Goal: Task Accomplishment & Management: Complete application form

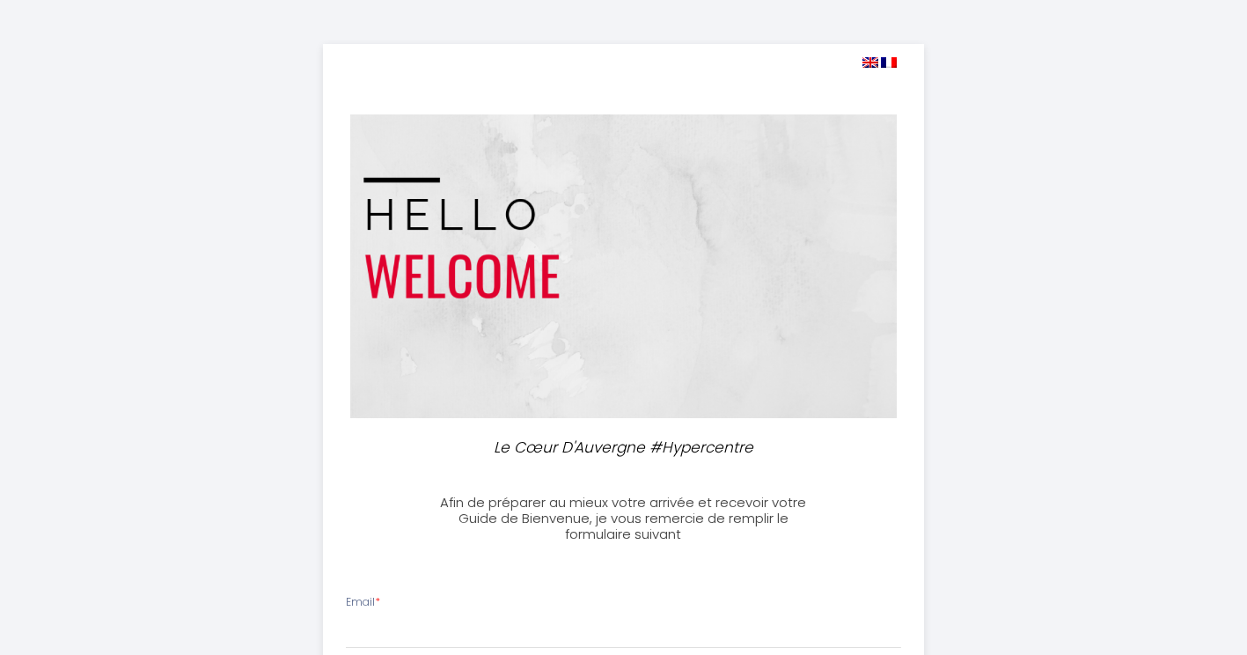
select select
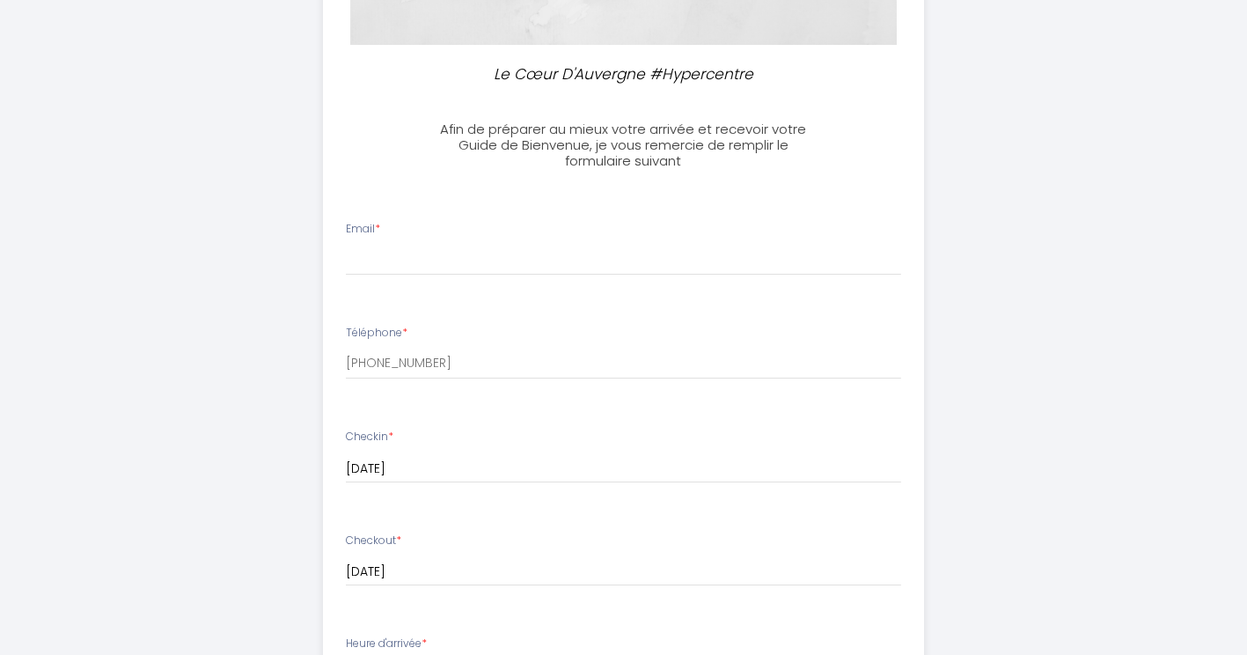
scroll to position [374, 0]
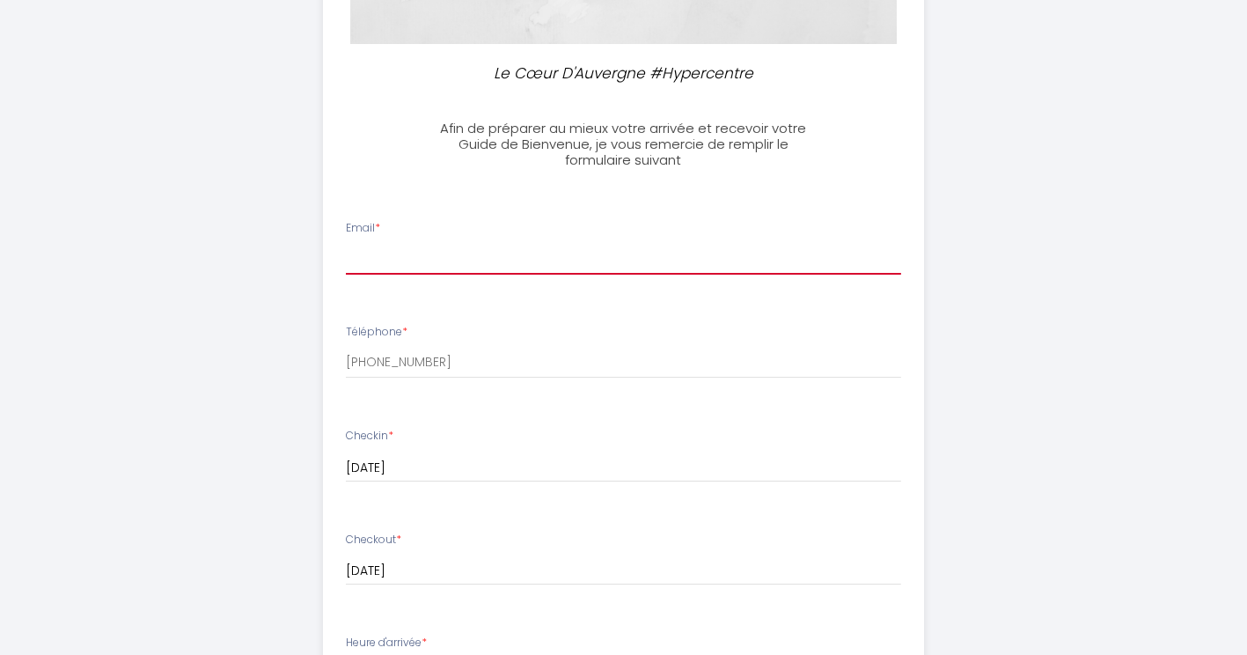
click at [420, 246] on input "Email *" at bounding box center [623, 259] width 555 height 32
type input "[EMAIL_ADDRESS][DOMAIN_NAME]"
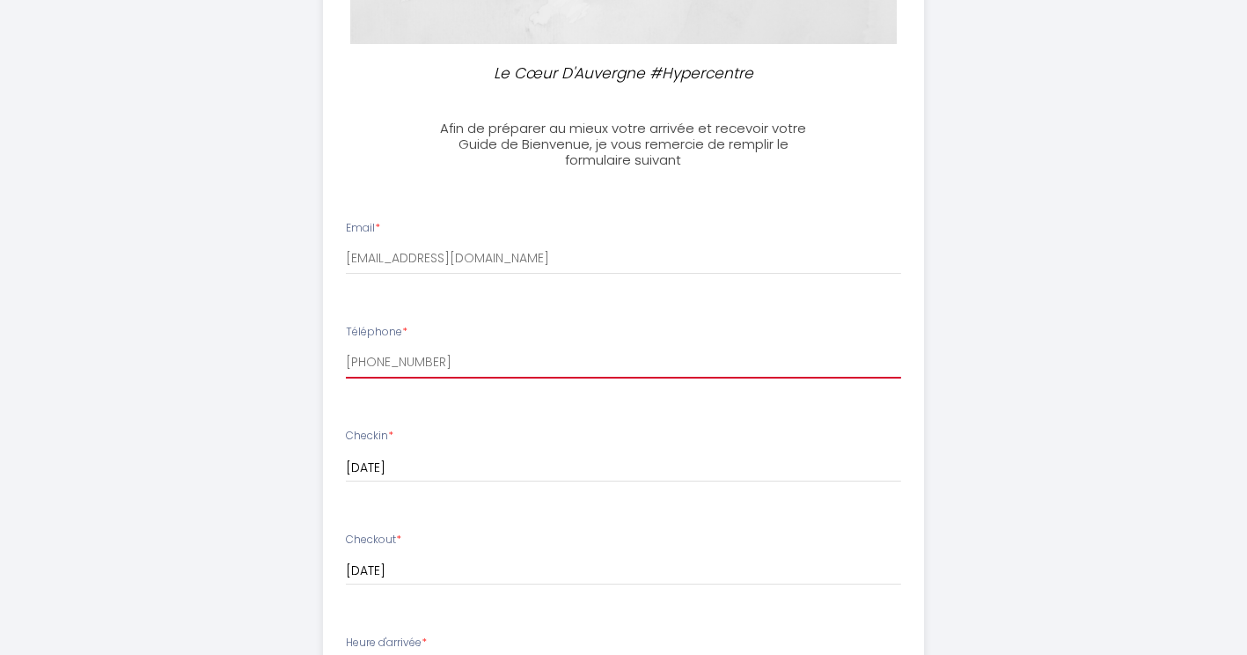
click at [405, 348] on input "[PHONE_NUMBER]" at bounding box center [623, 363] width 555 height 32
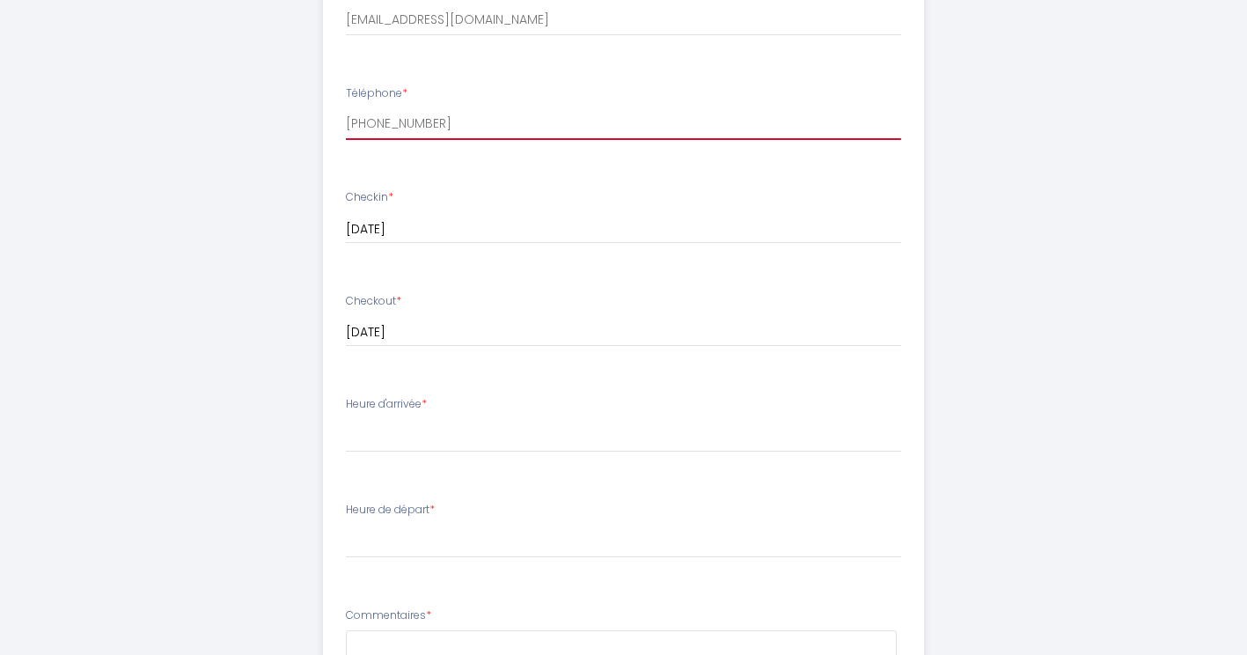
scroll to position [646, 0]
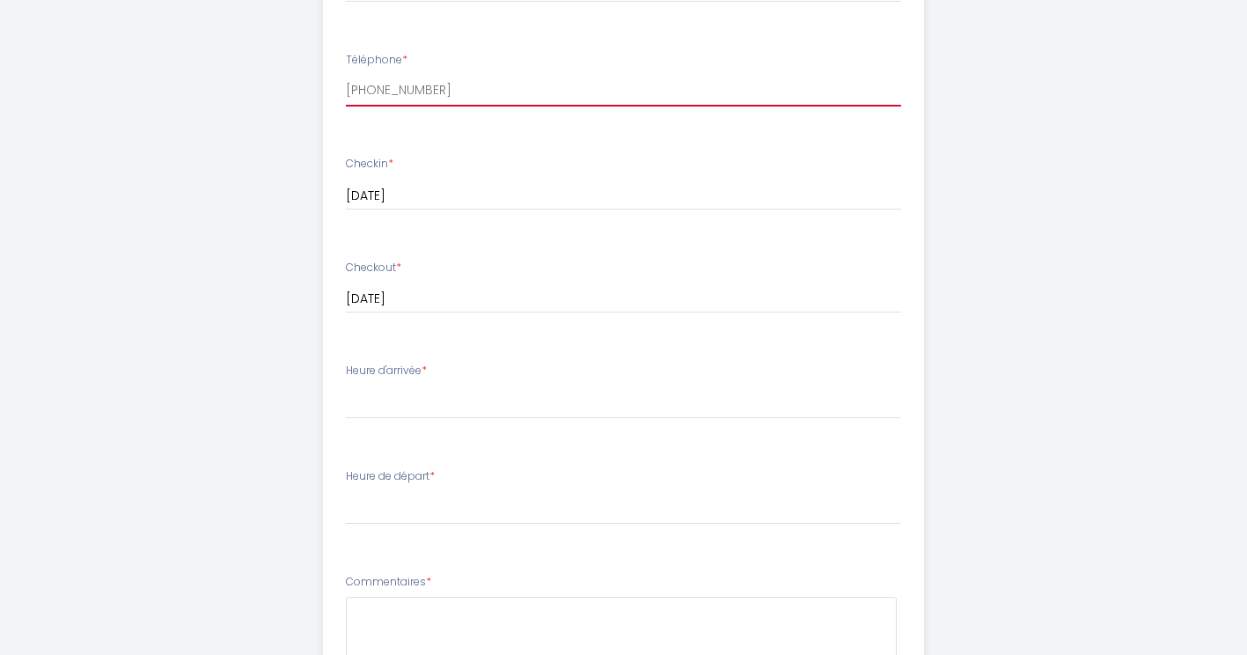
type input "[PHONE_NUMBER]"
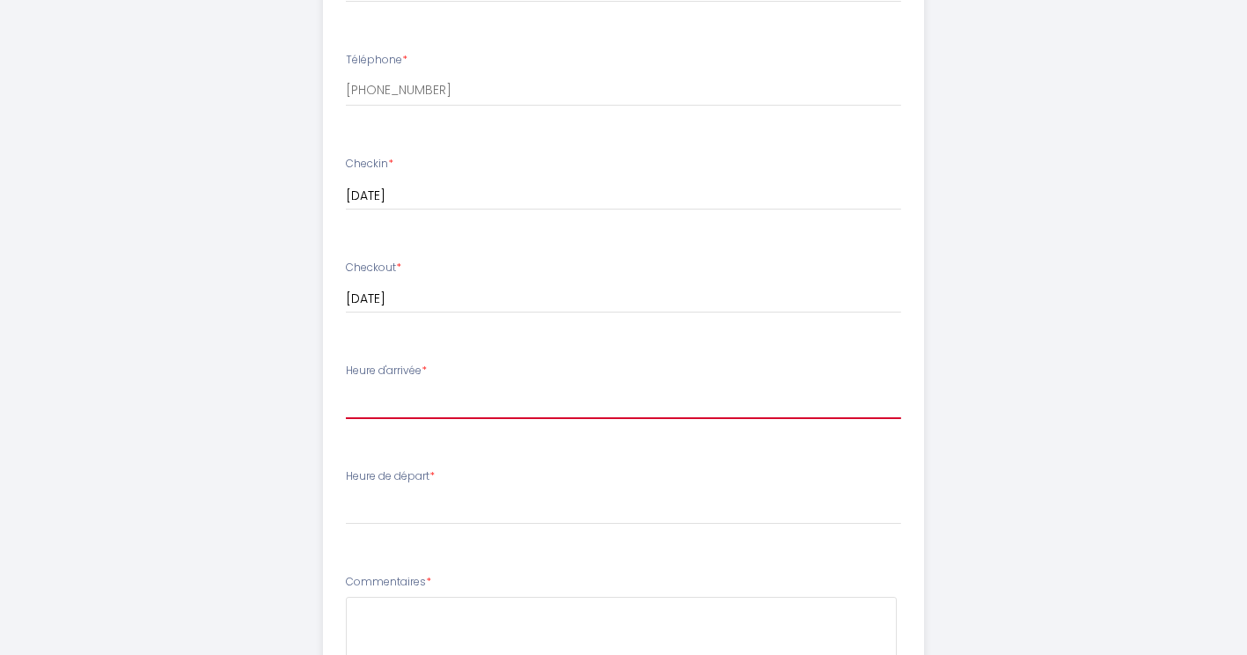
click at [372, 399] on select "17:00 17:30 18:00 18:30 19:00 19:30 20:00 20:30 21:00 21:30 22:00 22:30 23:00 2…" at bounding box center [623, 401] width 555 height 33
select select "17:00"
click at [346, 385] on select "17:00 17:30 18:00 18:30 19:00 19:30 20:00 20:30 21:00 21:30 22:00 22:30 23:00 2…" at bounding box center [623, 401] width 555 height 33
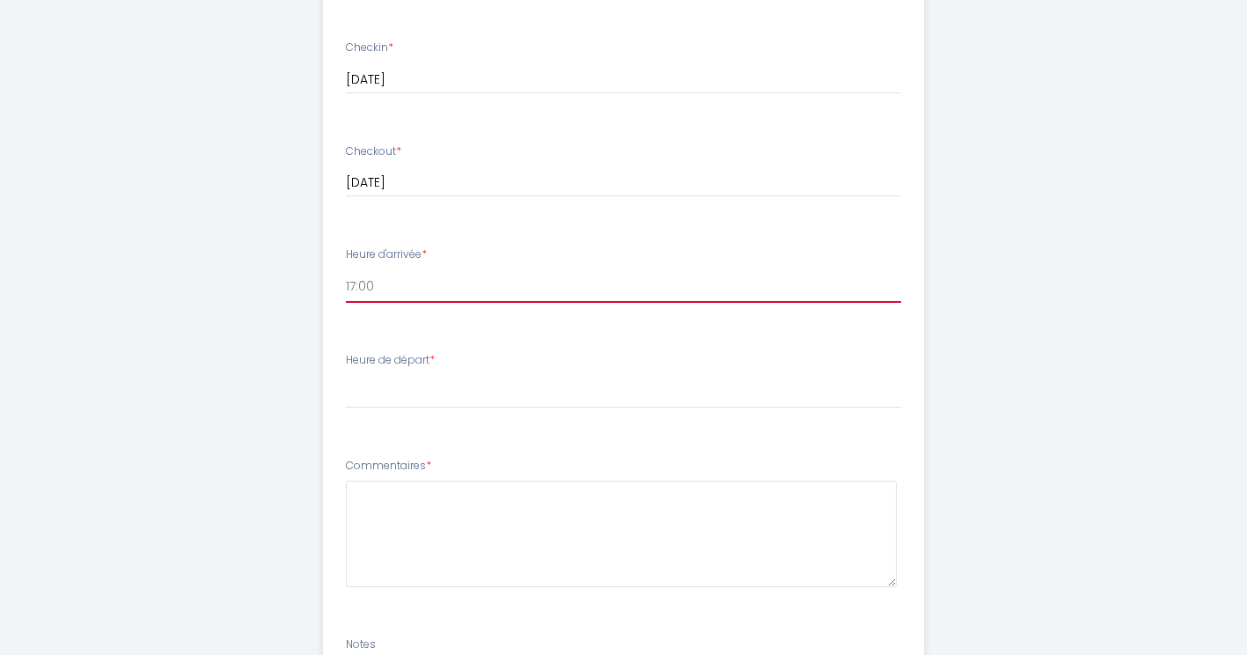
scroll to position [763, 0]
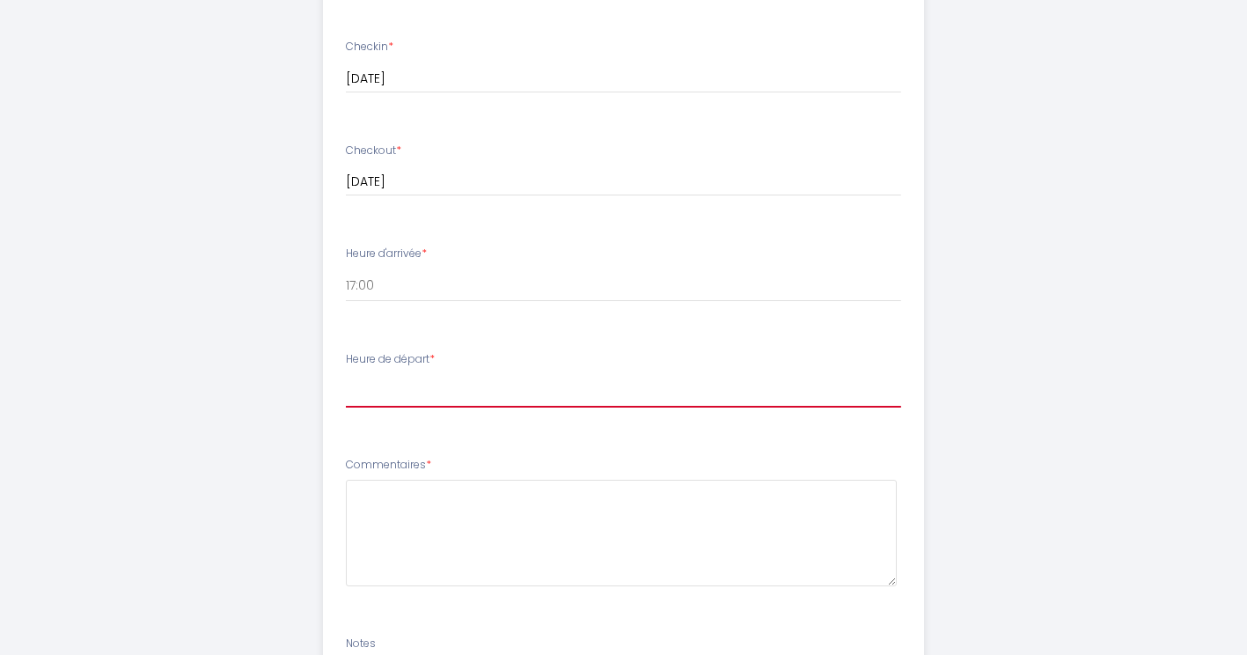
click at [390, 399] on select "00:00 00:30 01:00 01:30 02:00 02:30 03:00 03:30 04:00 04:30 05:00 05:30 06:00 0…" at bounding box center [623, 390] width 555 height 33
select select "10:00"
click at [346, 374] on select "00:00 00:30 01:00 01:30 02:00 02:30 03:00 03:30 04:00 04:30 05:00 05:30 06:00 0…" at bounding box center [623, 390] width 555 height 33
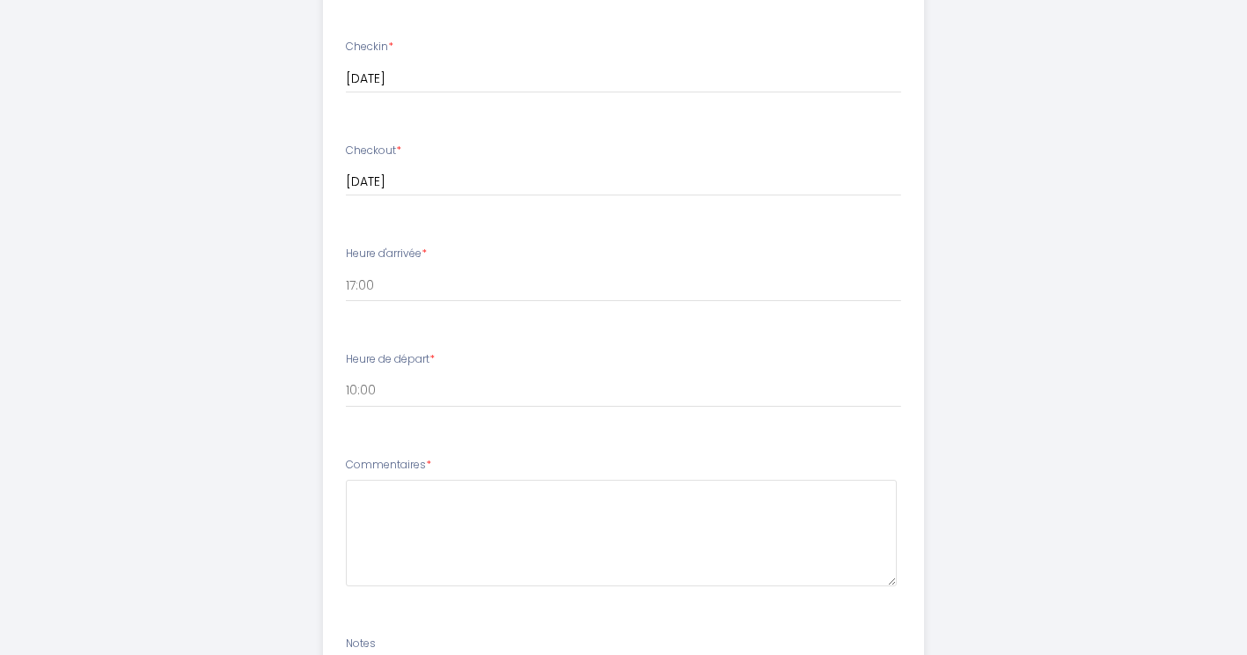
scroll to position [1022, 0]
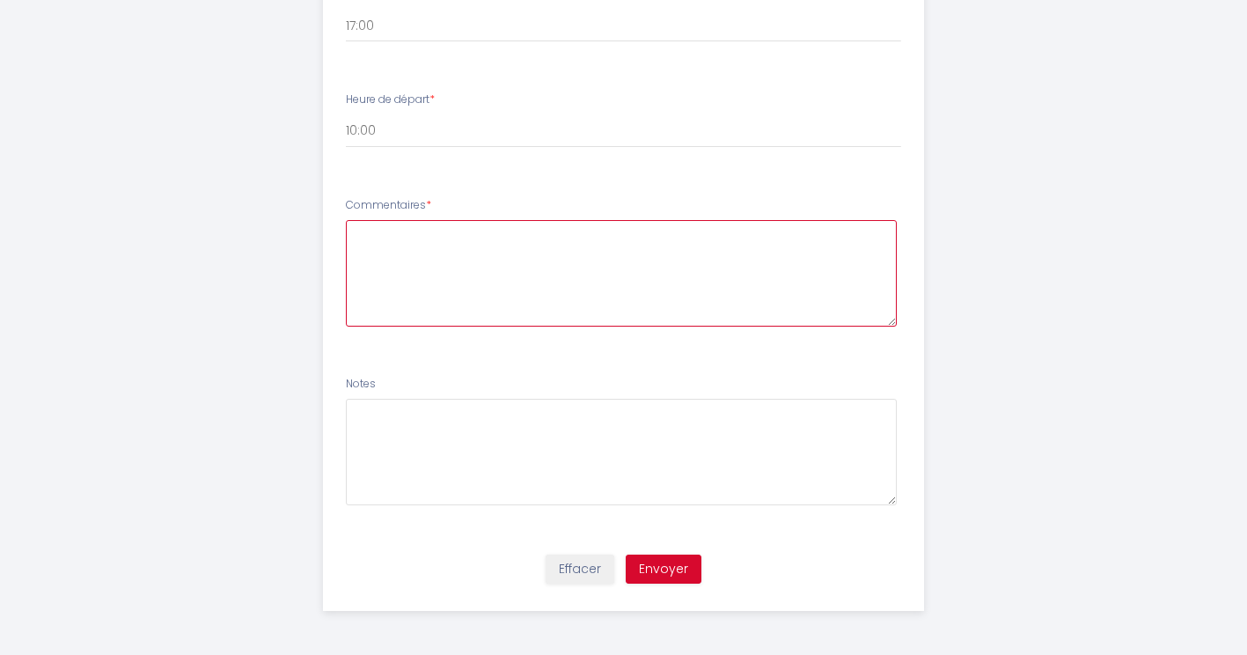
click at [421, 282] on textarea at bounding box center [621, 273] width 551 height 106
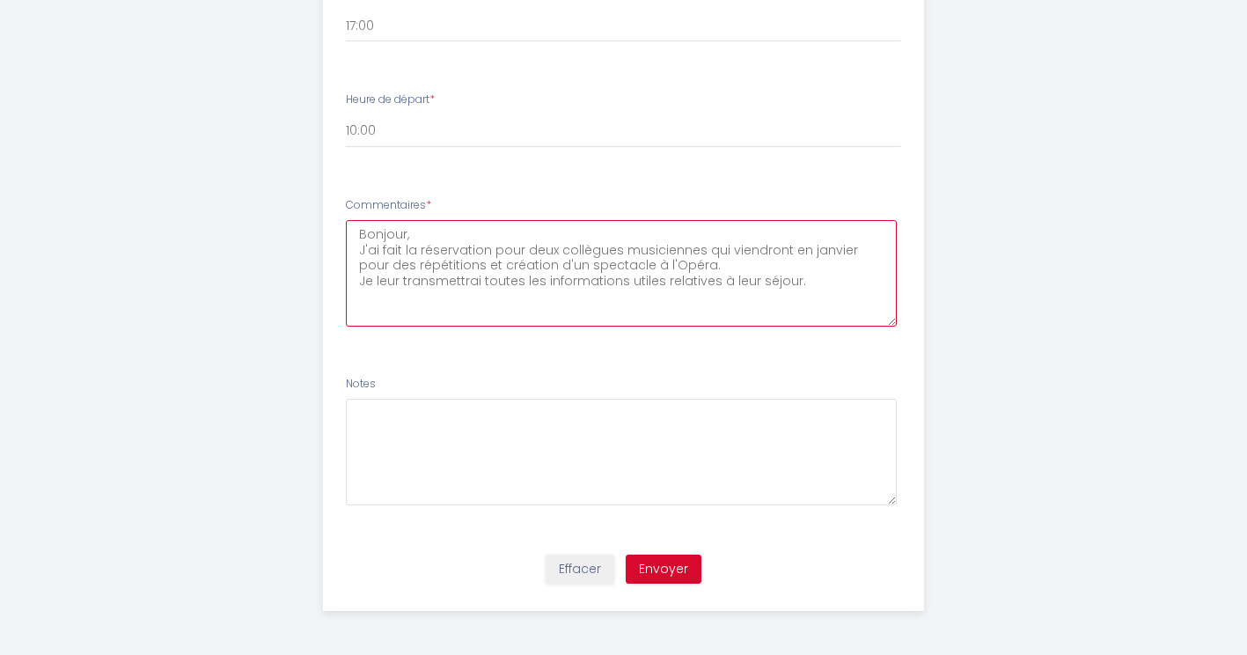
type textarea "Bonjour, J'ai fait la réservation pour deux collègues musiciennes qui viendront…"
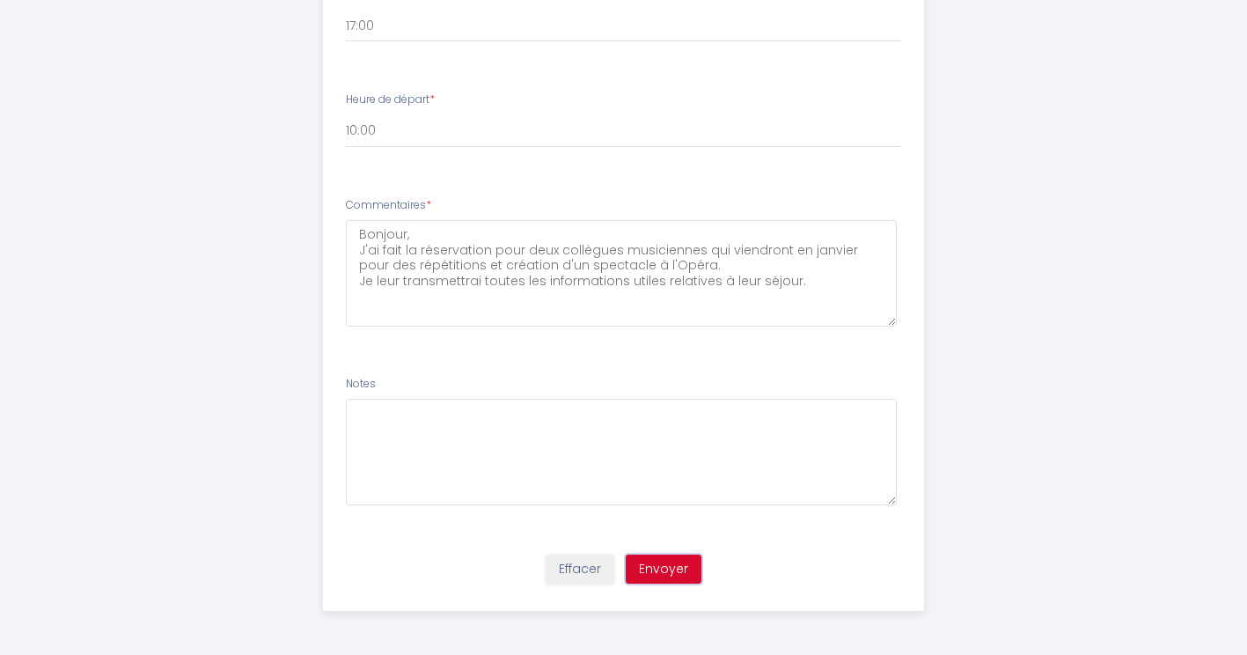
click at [655, 554] on button "Envoyer" at bounding box center [664, 569] width 76 height 30
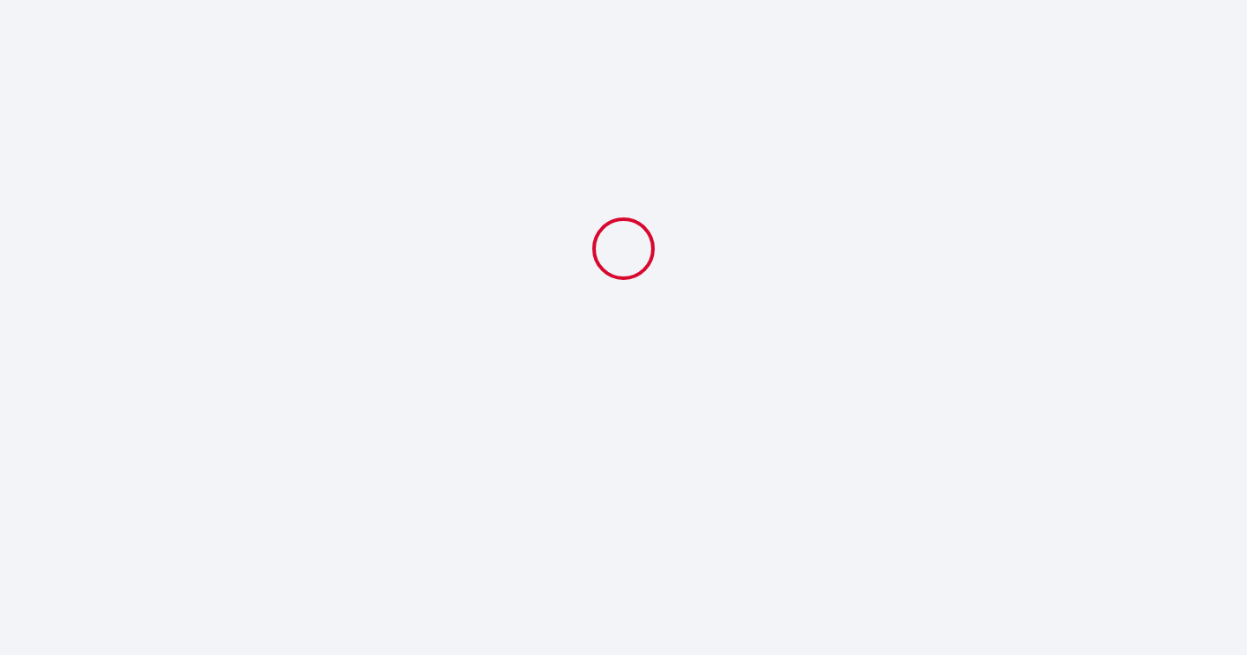
scroll to position [0, 0]
select select "10:00"
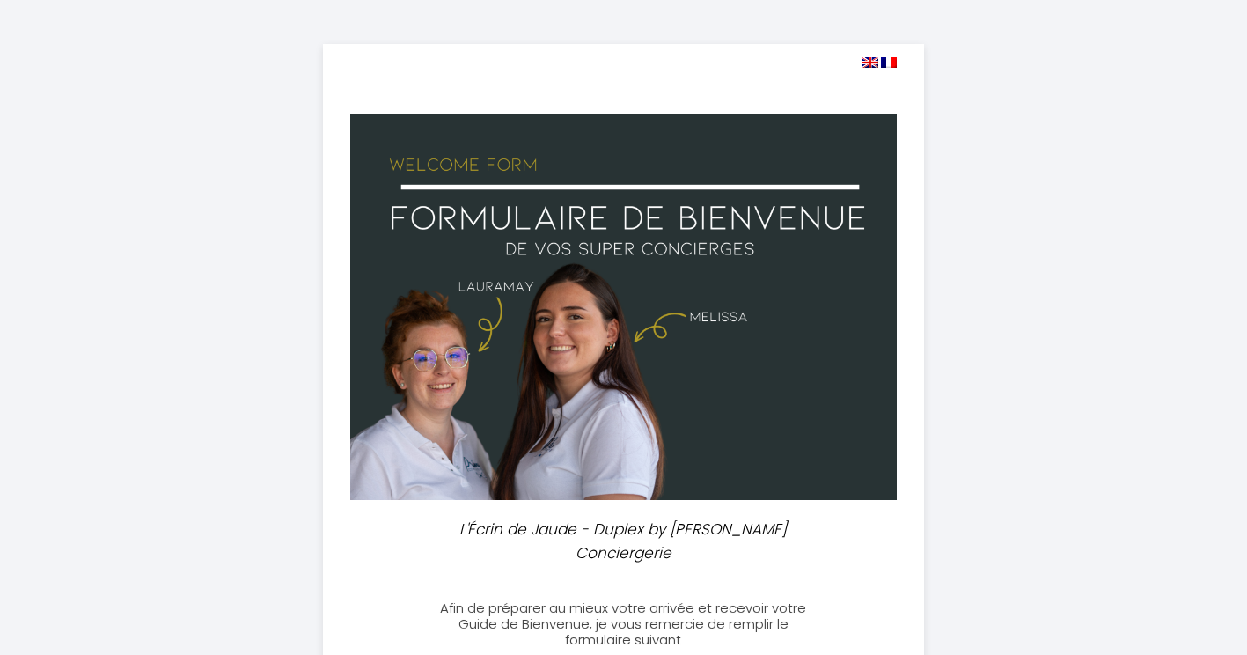
select select
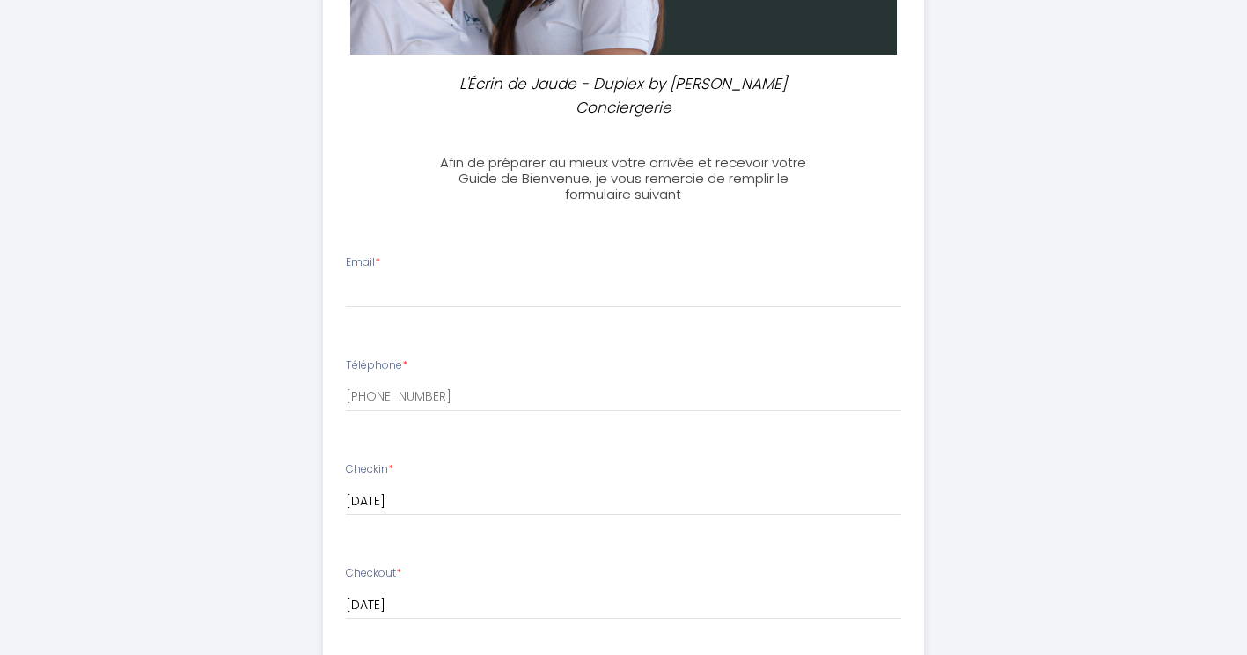
scroll to position [451, 0]
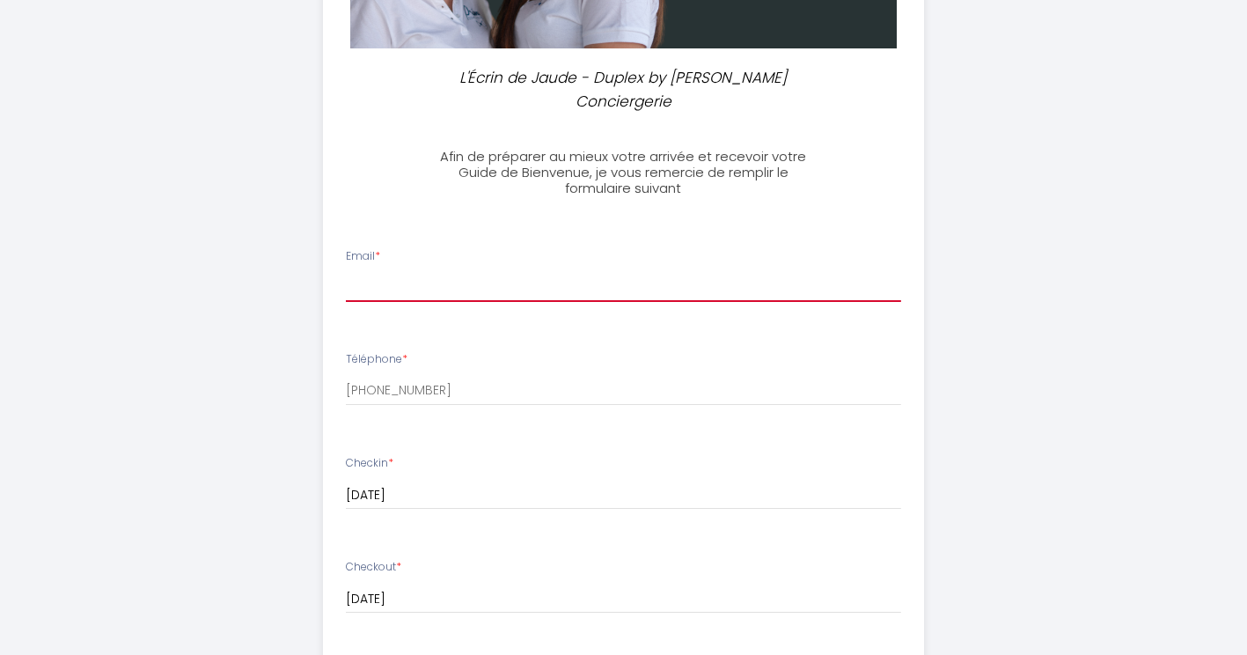
click at [430, 270] on input "Email *" at bounding box center [623, 286] width 555 height 32
type input "[EMAIL_ADDRESS][DOMAIN_NAME]"
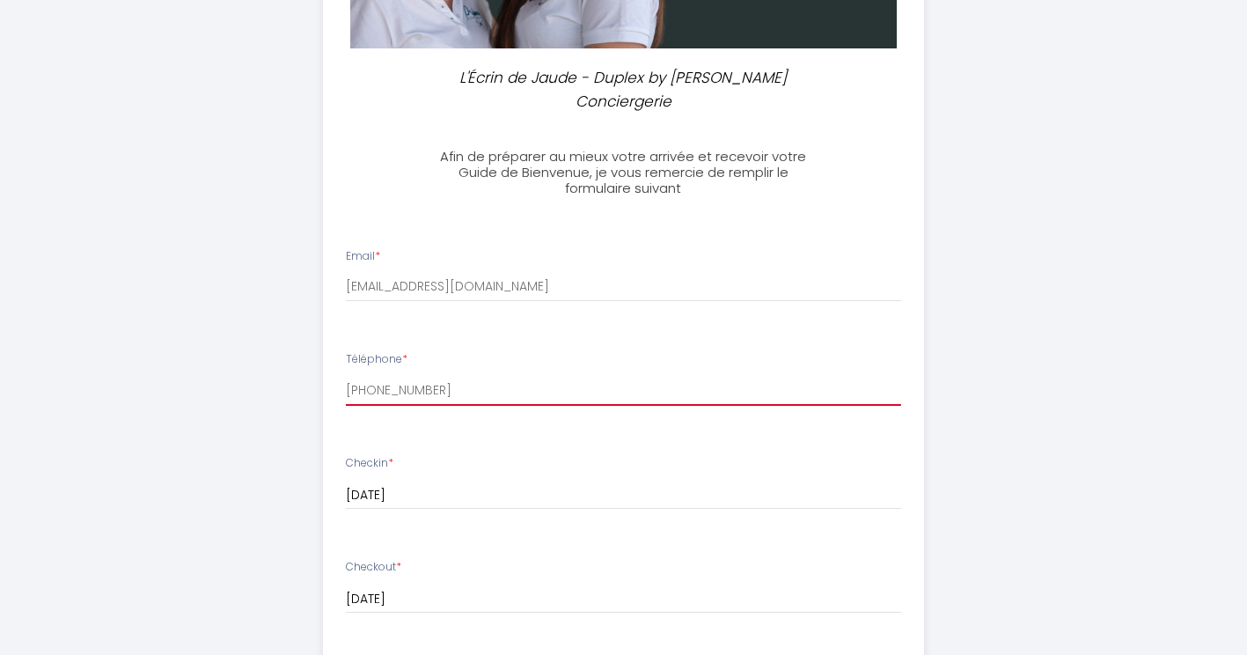
click at [425, 374] on input "[PHONE_NUMBER]" at bounding box center [623, 390] width 555 height 32
click at [445, 374] on input "[PHONE_NUMBER]" at bounding box center [623, 390] width 555 height 32
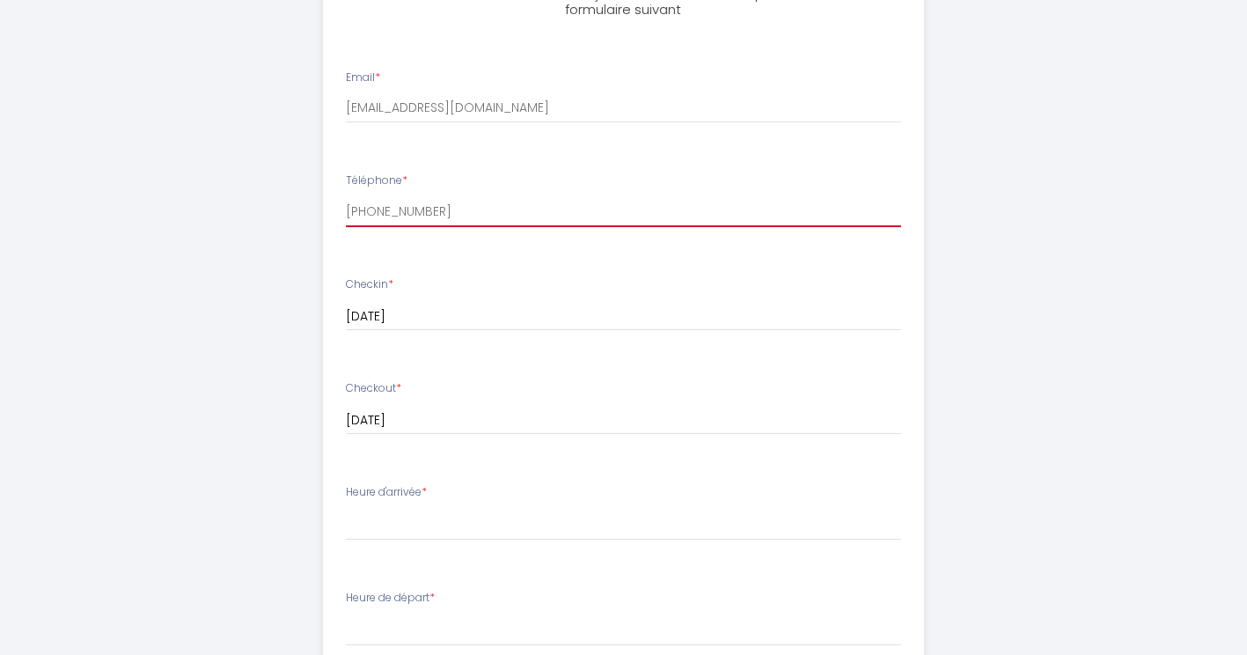
scroll to position [632, 0]
type input "[PHONE_NUMBER]"
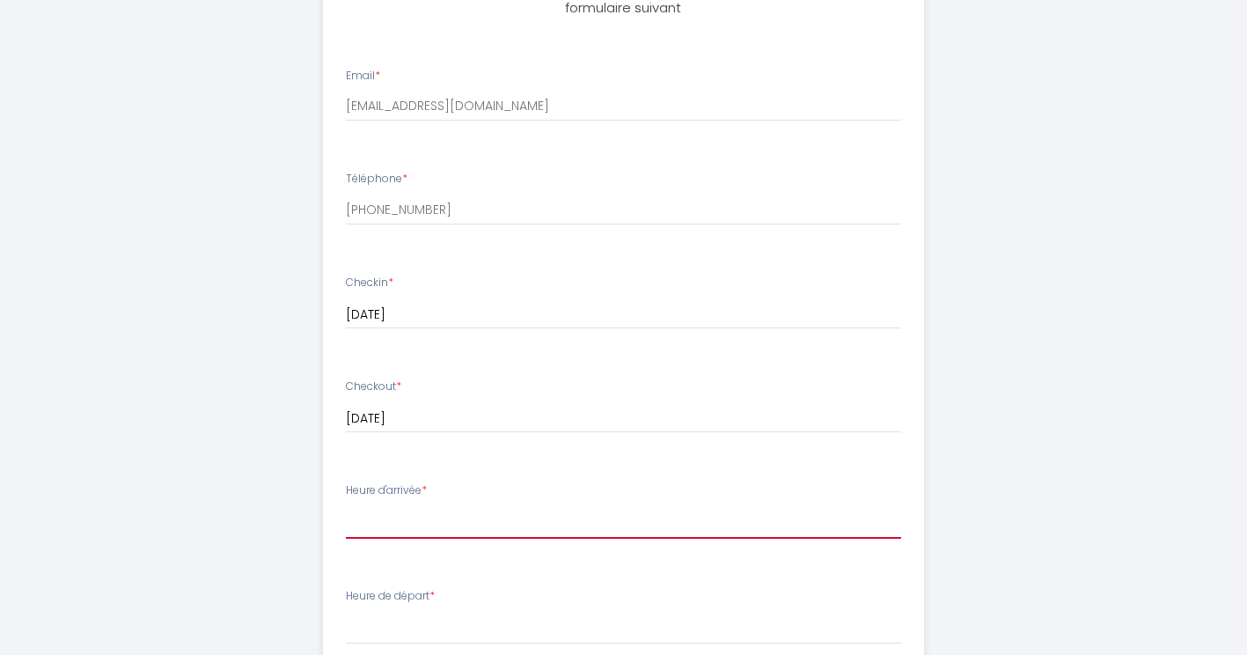
click at [411, 505] on select "17:00 17:30 18:00 18:30 19:00 19:30 20:00 20:30 21:00 21:30 22:00 22:30 23:00 2…" at bounding box center [623, 521] width 555 height 33
select select "17:00"
click at [346, 505] on select "17:00 17:30 18:00 18:30 19:00 19:30 20:00 20:30 21:00 21:30 22:00 22:30 23:00 2…" at bounding box center [623, 521] width 555 height 33
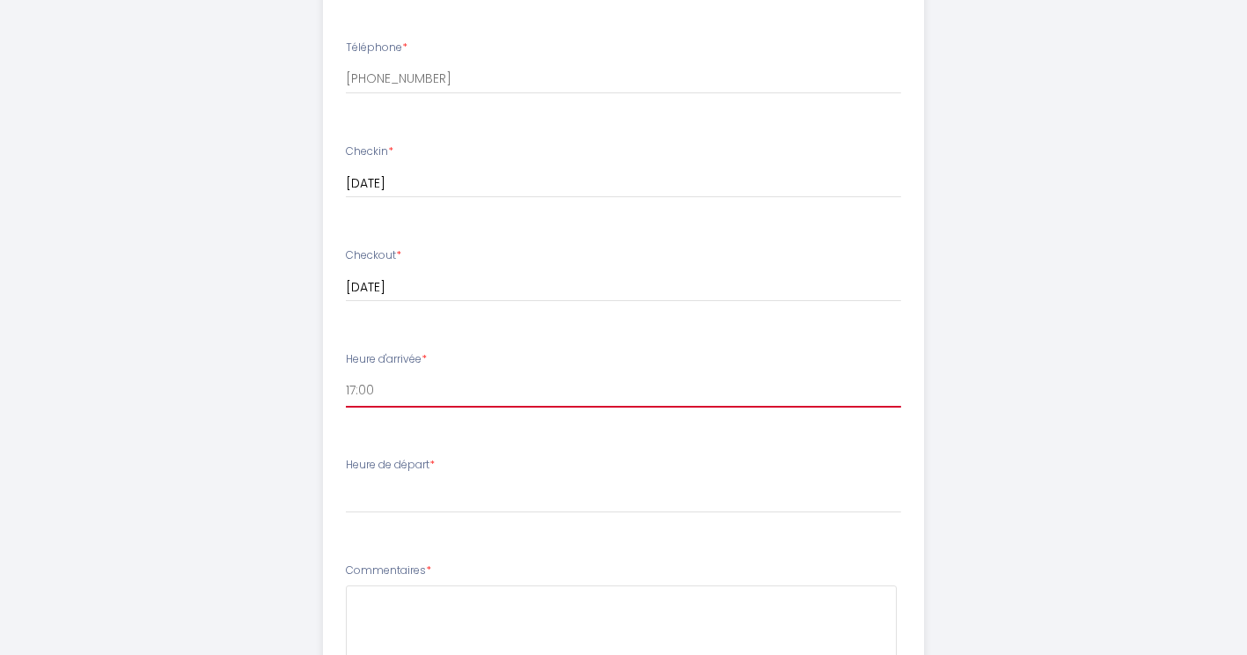
scroll to position [772, 0]
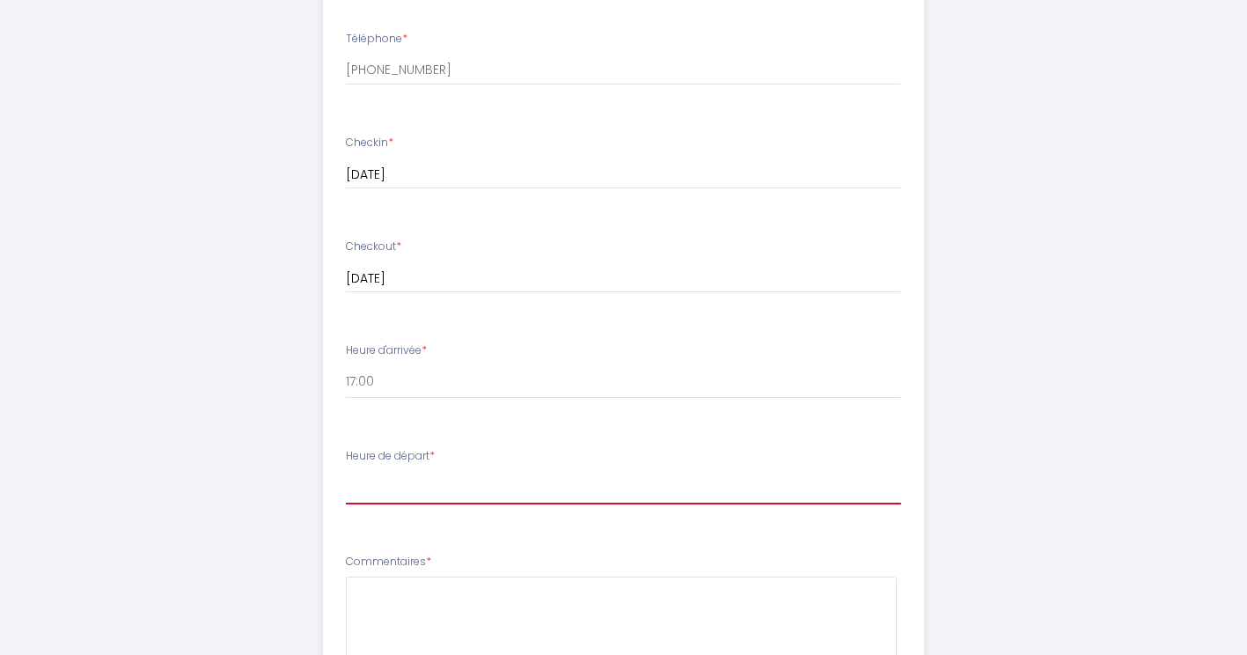
click at [398, 471] on select "00:00 00:30 01:00 01:30 02:00 02:30 03:00 03:30 04:00 04:30 05:00 05:30 06:00 0…" at bounding box center [623, 487] width 555 height 33
select select "11:00"
click at [346, 471] on select "00:00 00:30 01:00 01:30 02:00 02:30 03:00 03:30 04:00 04:30 05:00 05:30 06:00 0…" at bounding box center [623, 487] width 555 height 33
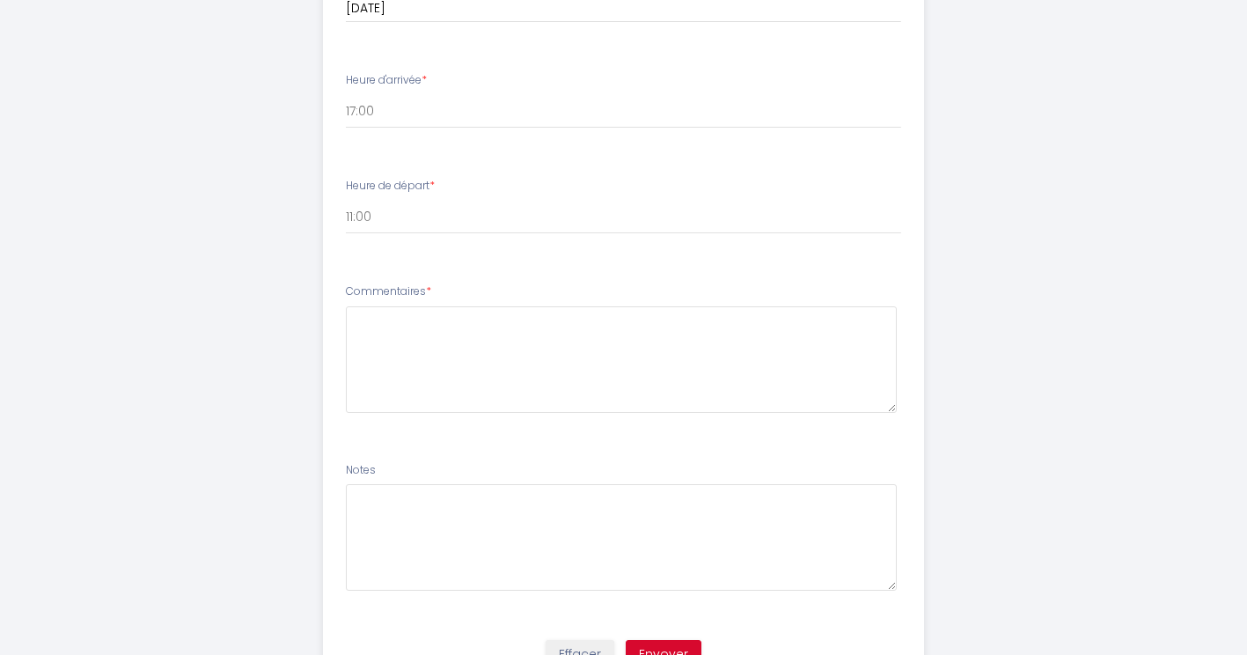
scroll to position [1057, 0]
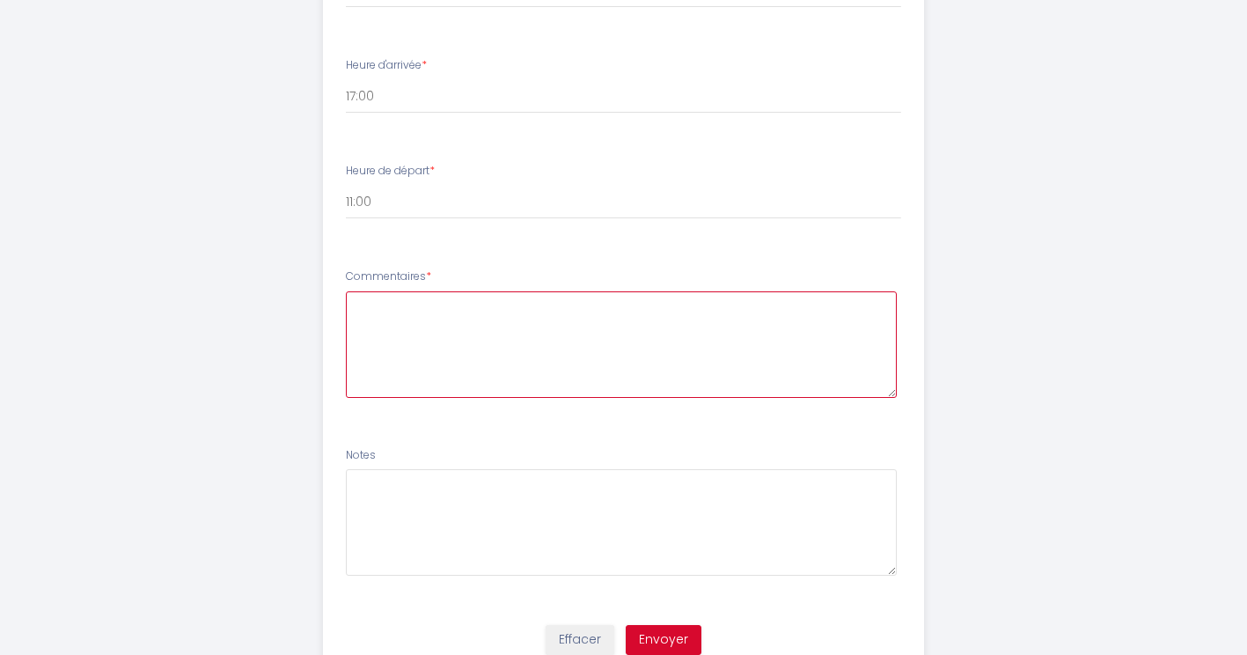
click at [572, 325] on textarea at bounding box center [621, 344] width 551 height 106
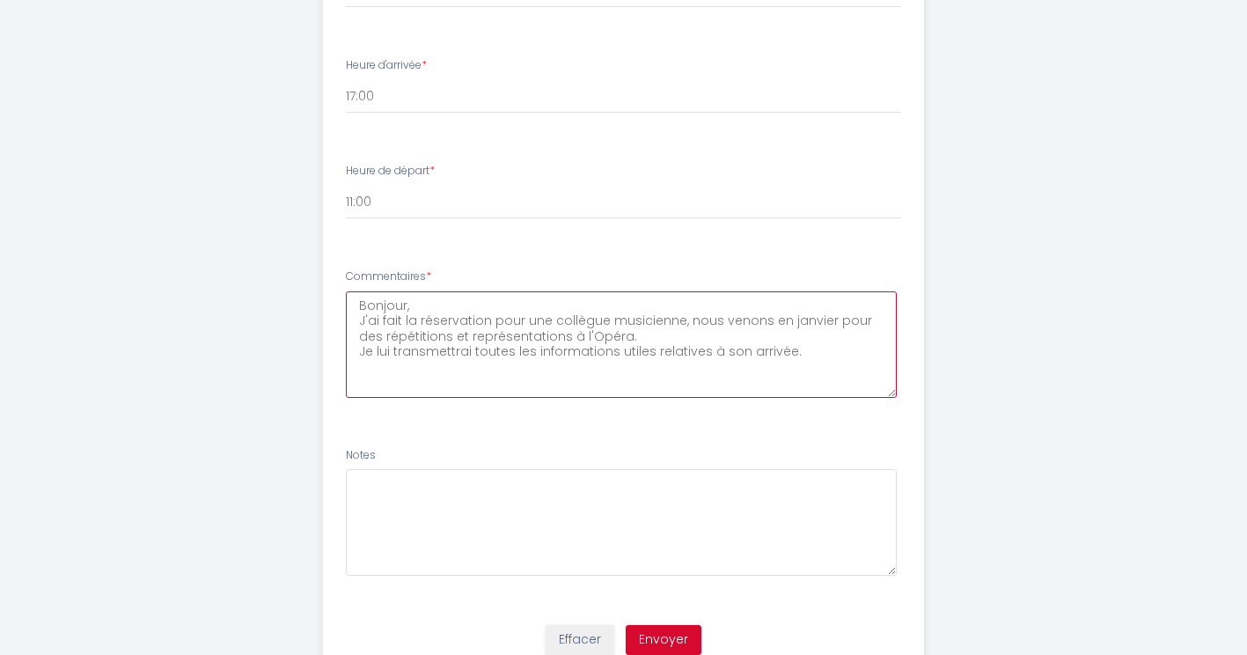
type textarea "Bonjour, J'ai fait la réservation pour une collègue musicienne, nous venons en …"
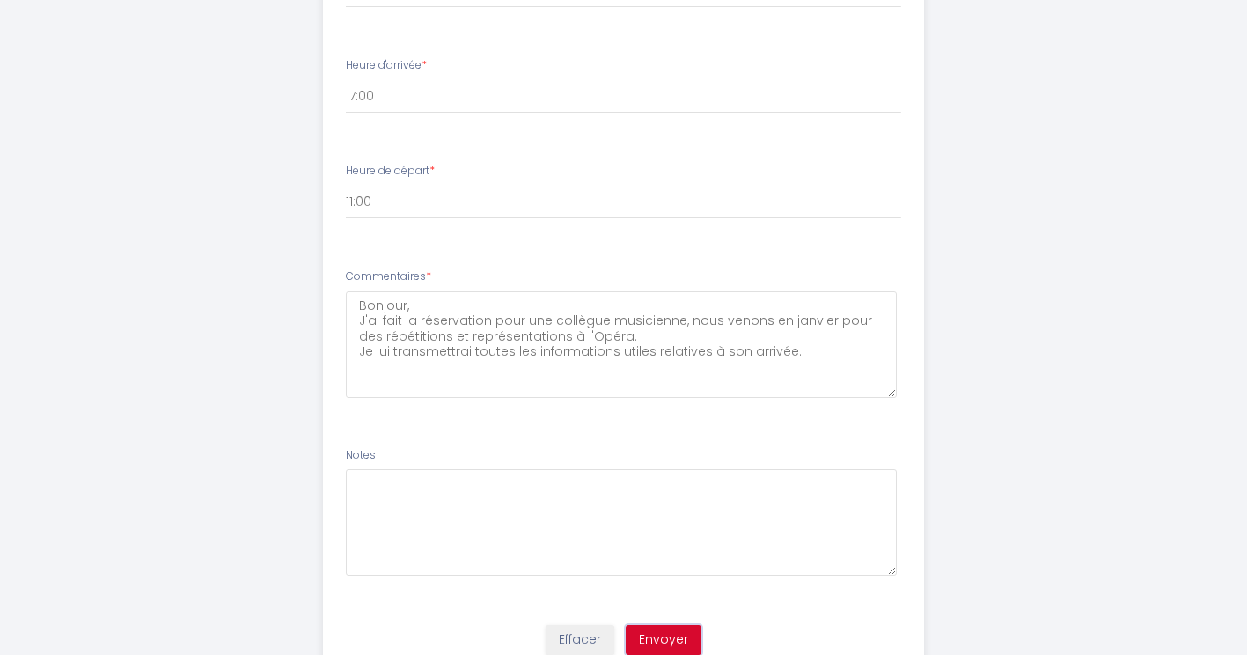
click at [652, 625] on button "Envoyer" at bounding box center [664, 640] width 76 height 30
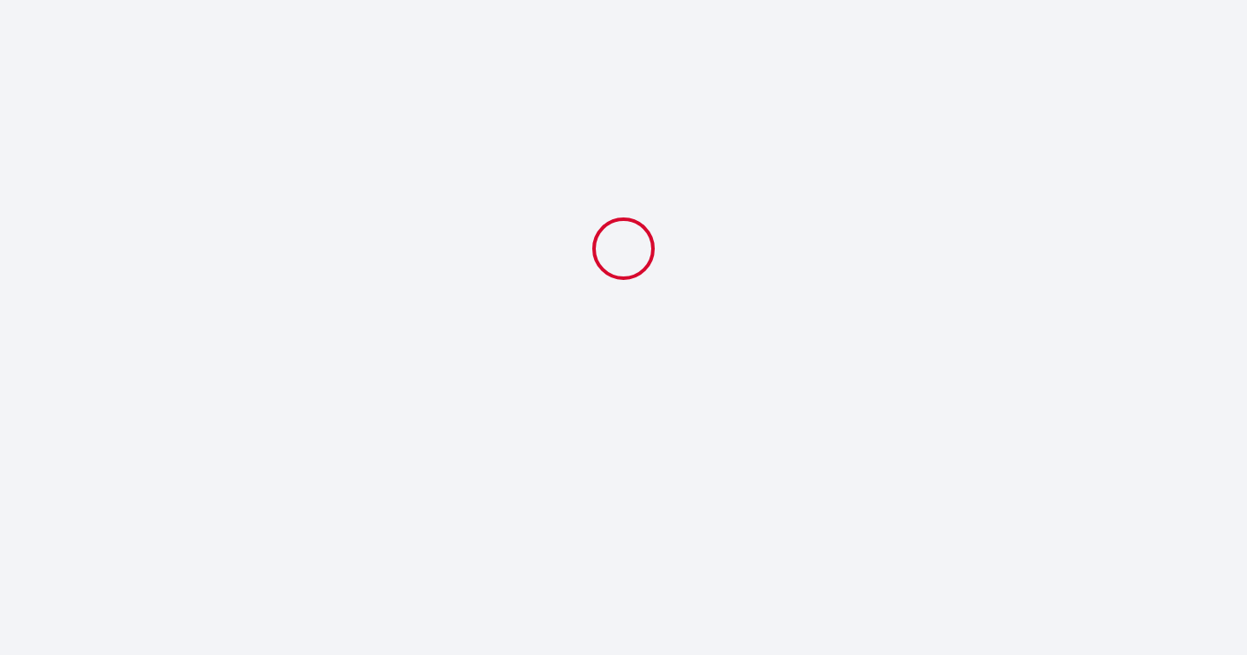
scroll to position [0, 0]
select select "11:00"
